Goal: Task Accomplishment & Management: Use online tool/utility

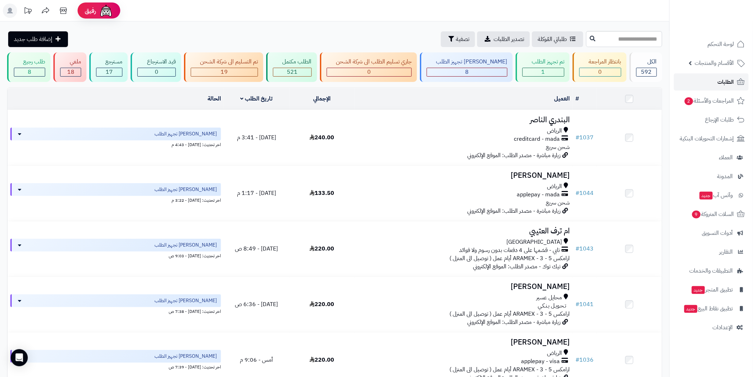
click at [734, 76] on link "الطلبات" at bounding box center [711, 81] width 75 height 17
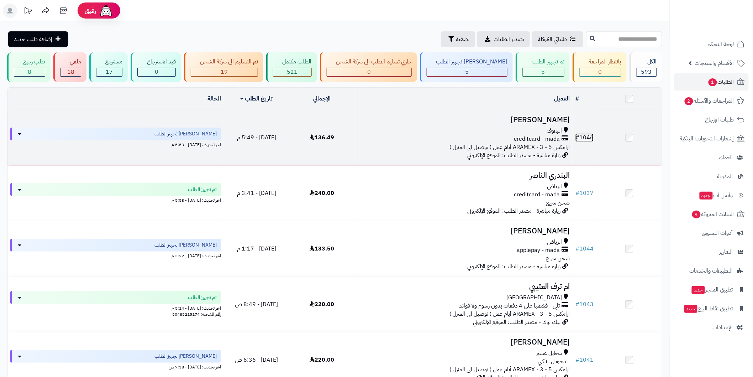
click at [592, 134] on link "# 1046" at bounding box center [585, 137] width 18 height 9
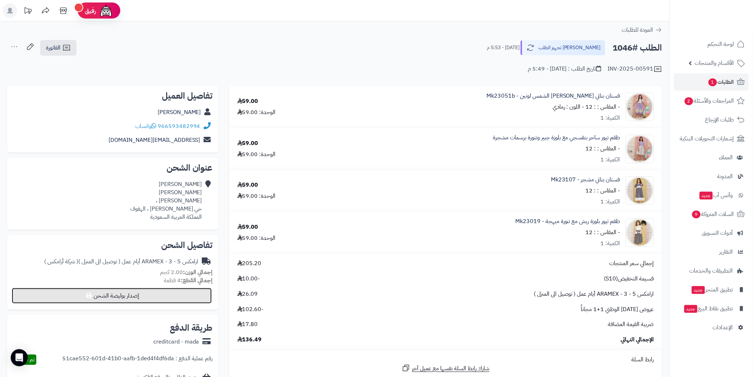
click at [142, 296] on button "إصدار بوليصة الشحن" at bounding box center [112, 296] width 200 height 16
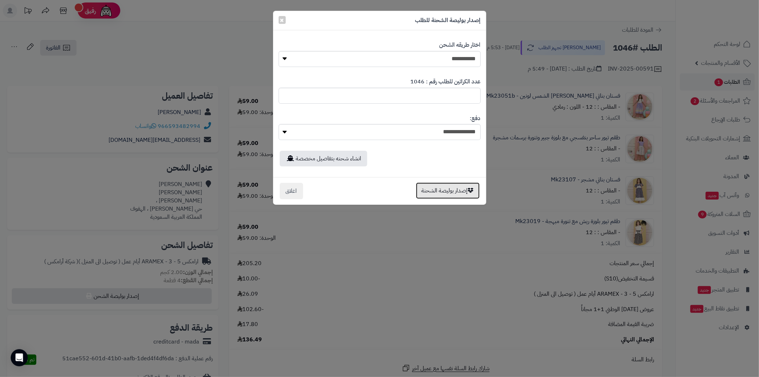
click at [445, 186] on button "إصدار بوليصة الشحنة" at bounding box center [448, 190] width 64 height 16
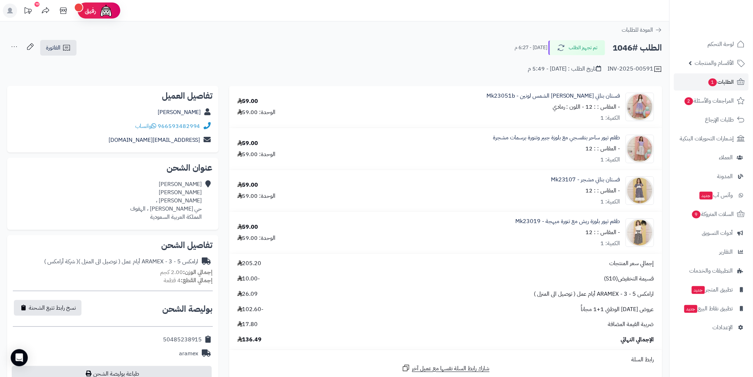
scroll to position [79, 0]
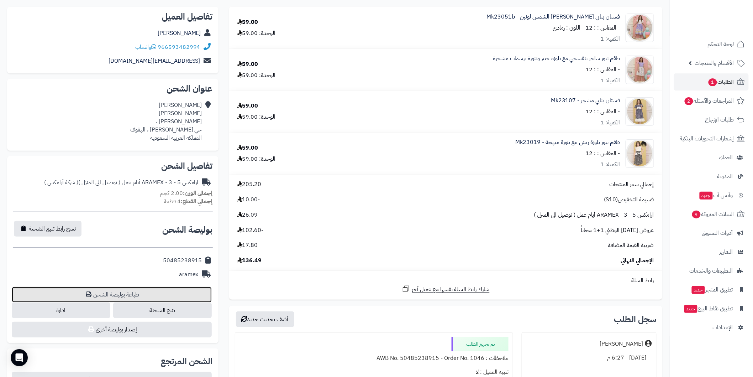
click at [135, 294] on link "طباعة بوليصة الشحن" at bounding box center [112, 295] width 200 height 16
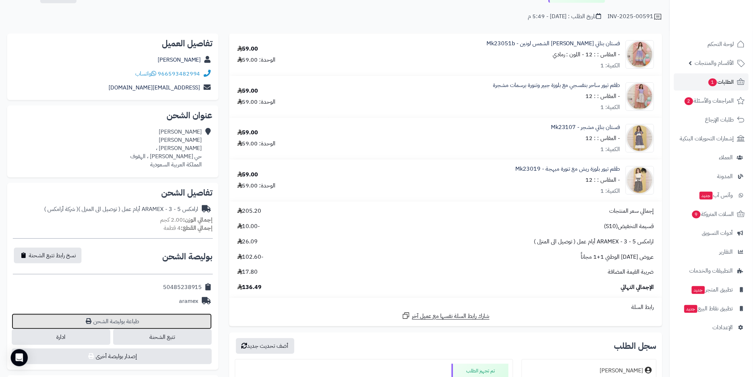
scroll to position [26, 0]
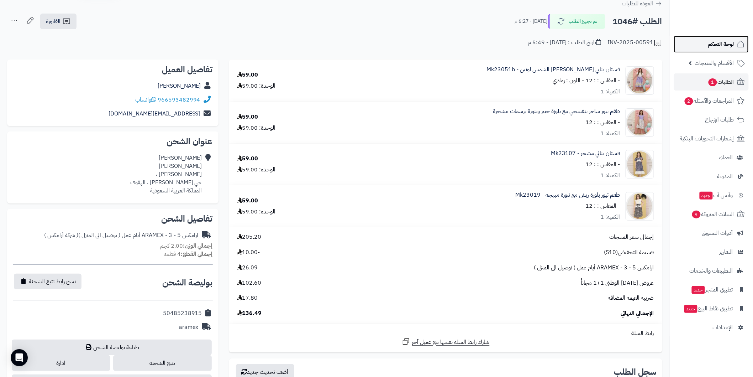
click at [718, 41] on span "لوحة التحكم" at bounding box center [721, 44] width 26 height 10
